Goal: Use online tool/utility

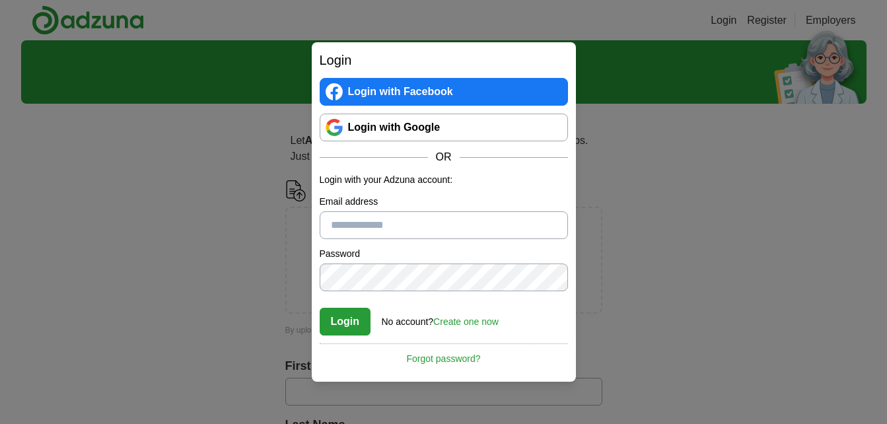
click at [384, 124] on link "Login with Google" at bounding box center [444, 128] width 248 height 28
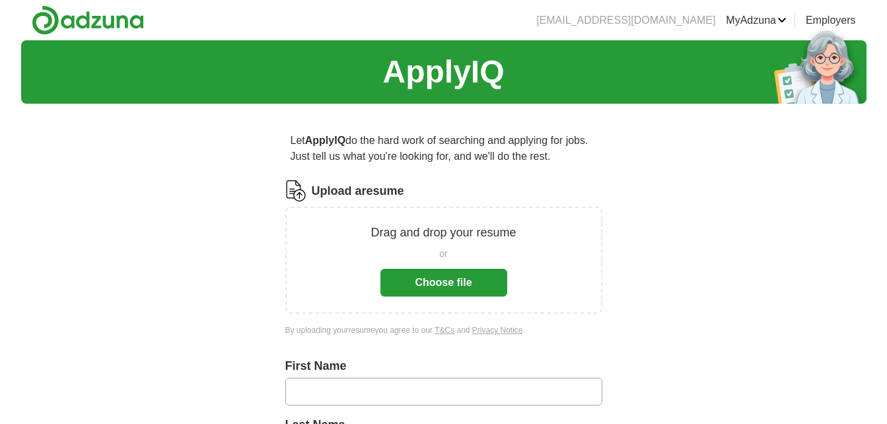
click at [434, 283] on button "Choose file" at bounding box center [443, 283] width 127 height 28
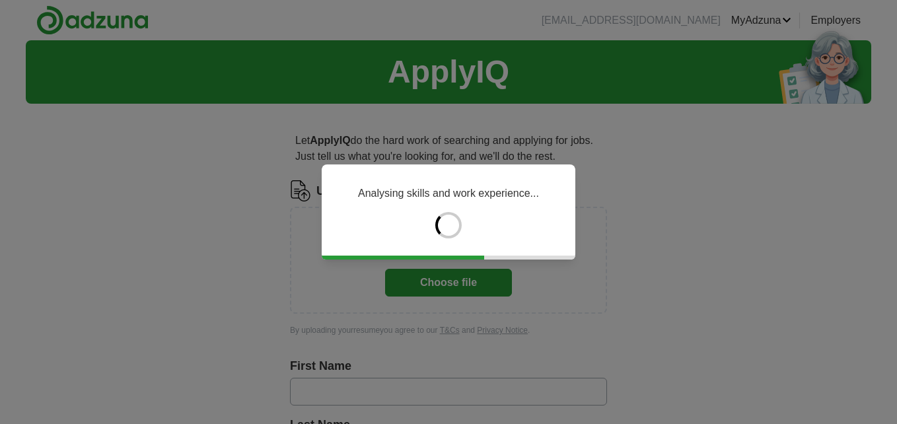
click at [404, 295] on div "Analysing skills and work experience..." at bounding box center [448, 212] width 897 height 424
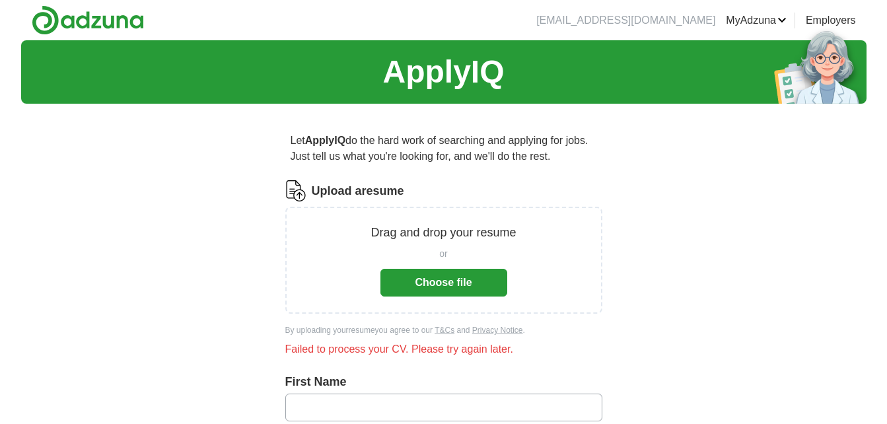
click at [404, 295] on button "Choose file" at bounding box center [443, 283] width 127 height 28
